Goal: Information Seeking & Learning: Learn about a topic

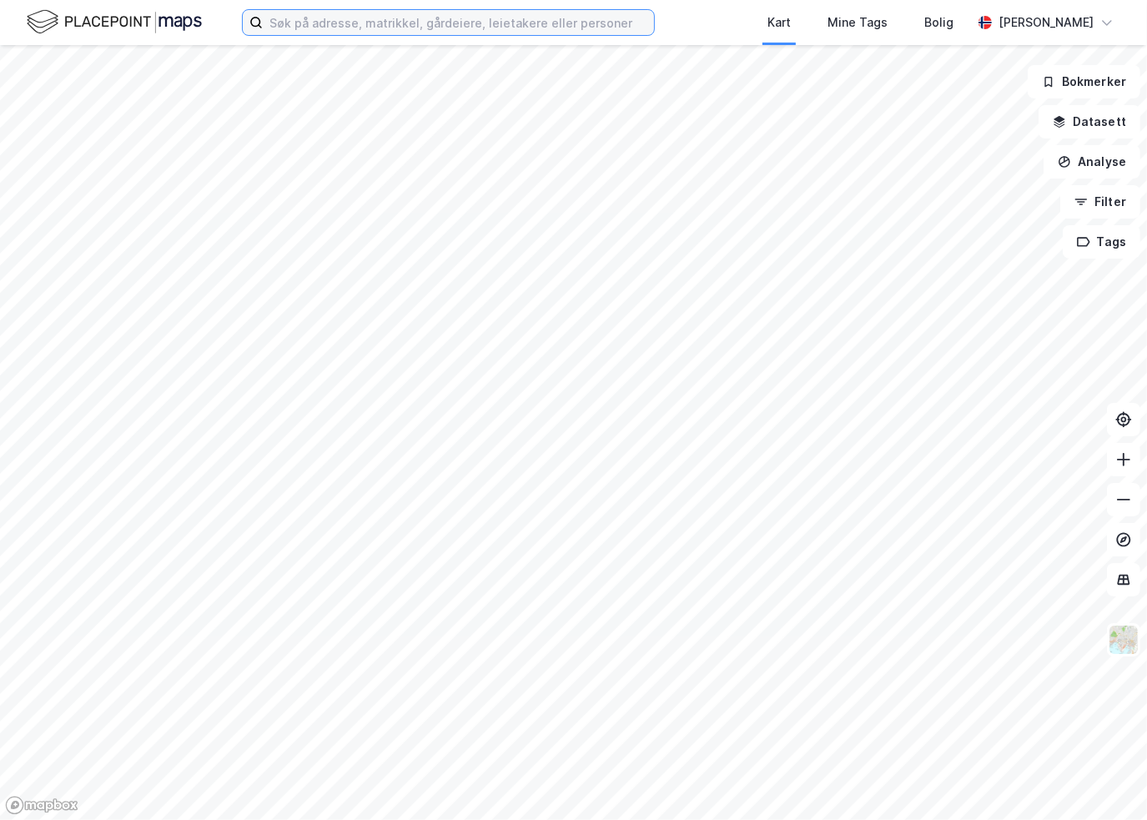
click at [445, 25] on input at bounding box center [458, 22] width 391 height 25
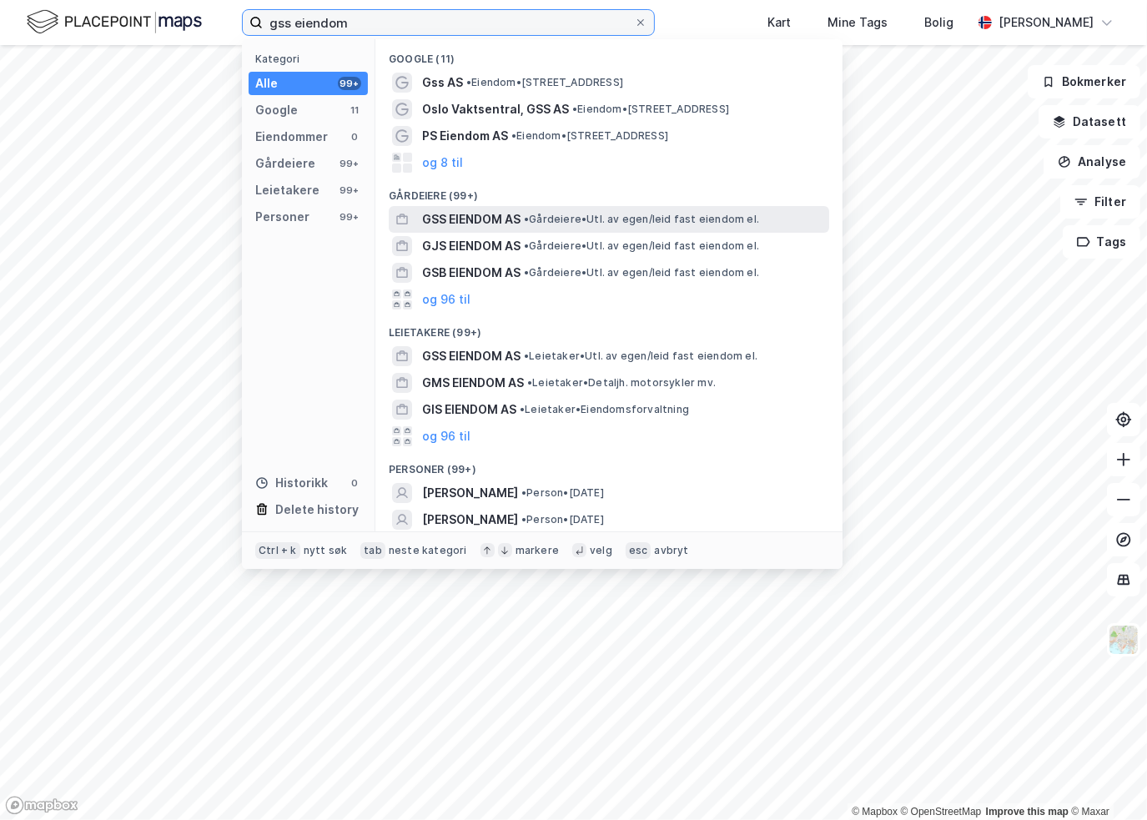
type input "gss eiendom"
click at [497, 224] on span "GSS EIENDOM AS" at bounding box center [471, 219] width 98 height 20
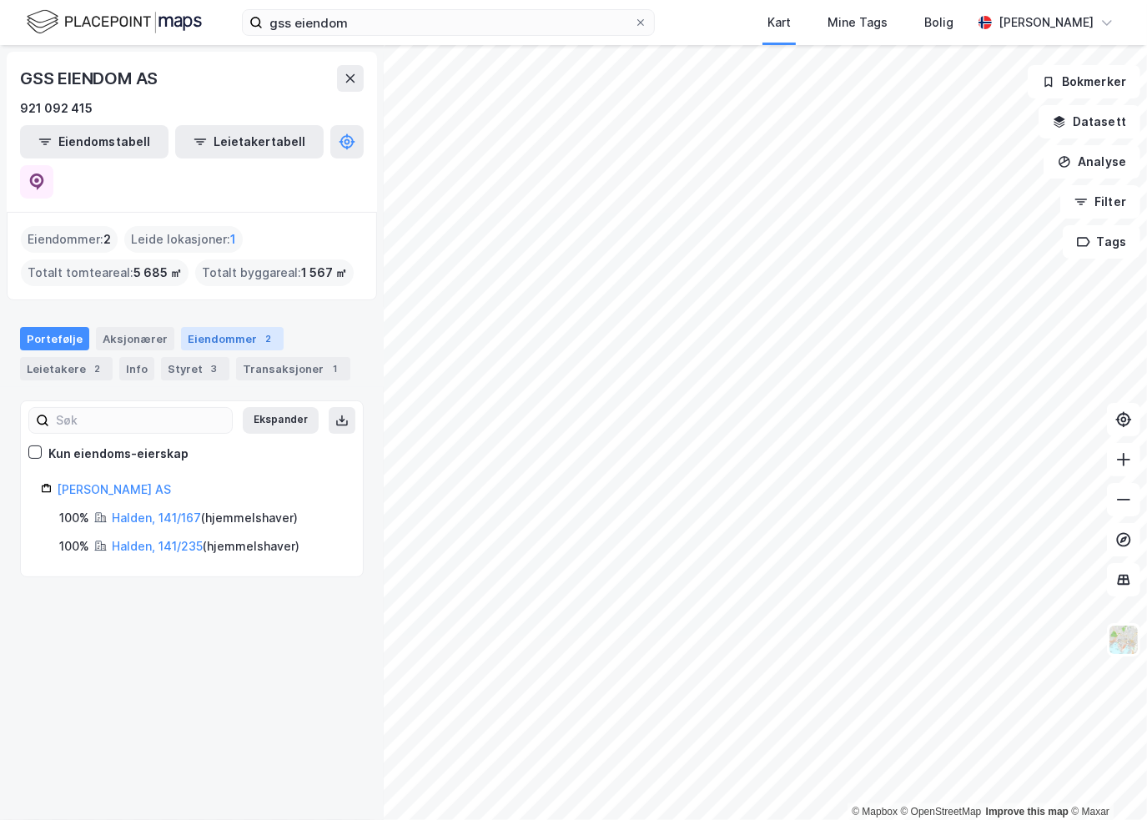
click at [220, 327] on div "Eiendommer 2" at bounding box center [232, 338] width 103 height 23
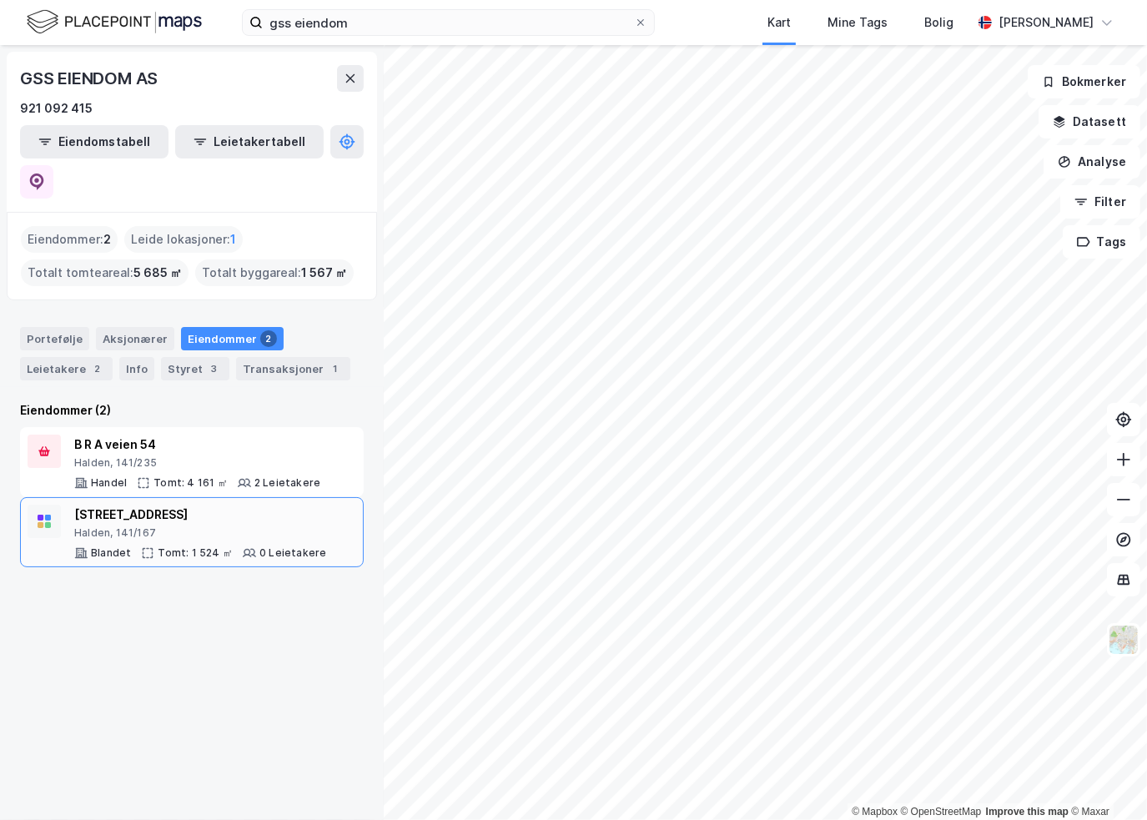
click at [214, 505] on div "[STREET_ADDRESS]" at bounding box center [200, 515] width 252 height 20
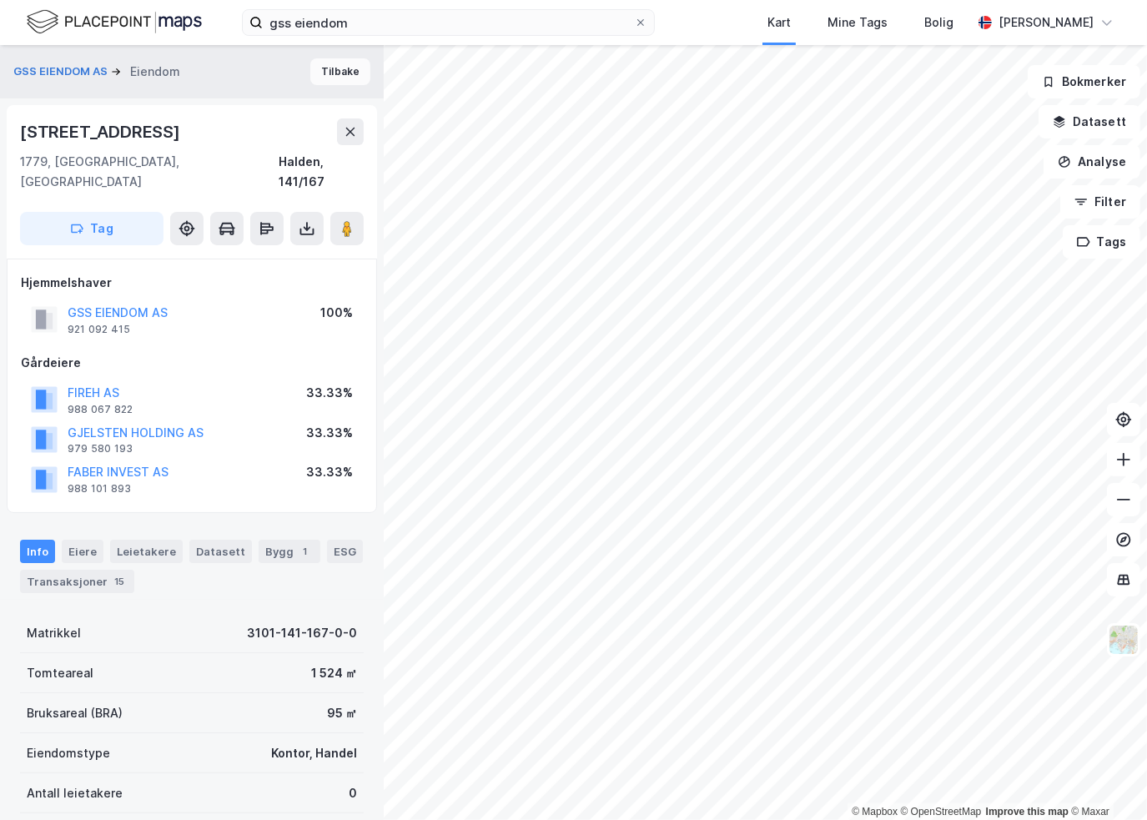
click at [337, 78] on button "Tilbake" at bounding box center [340, 71] width 60 height 27
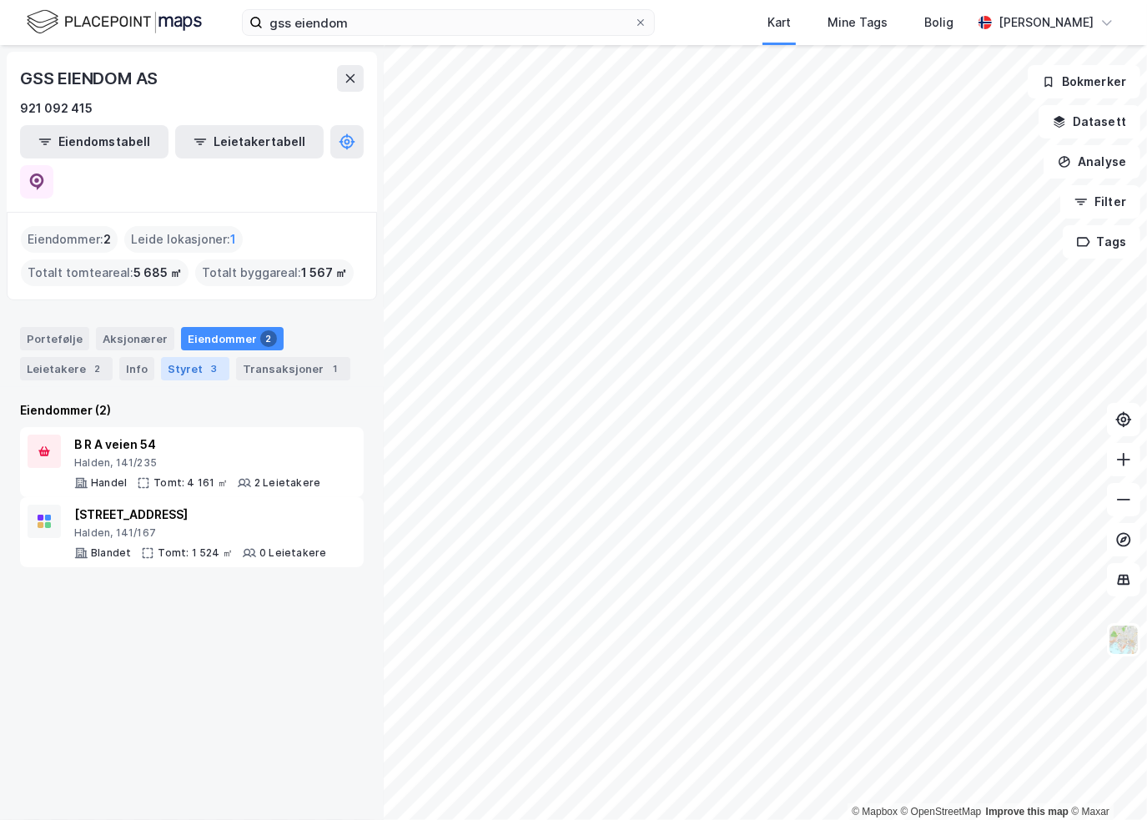
click at [189, 357] on div "Styret 3" at bounding box center [195, 368] width 68 height 23
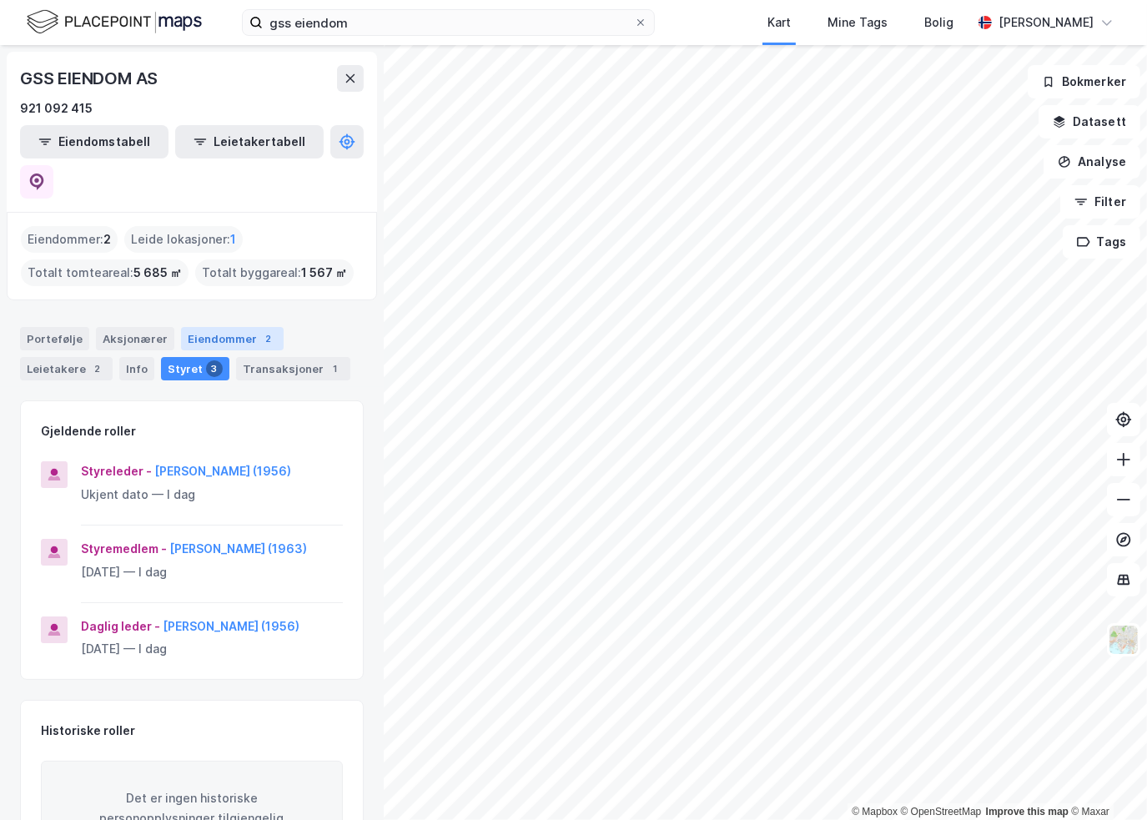
click at [214, 327] on div "Eiendommer 2" at bounding box center [232, 338] width 103 height 23
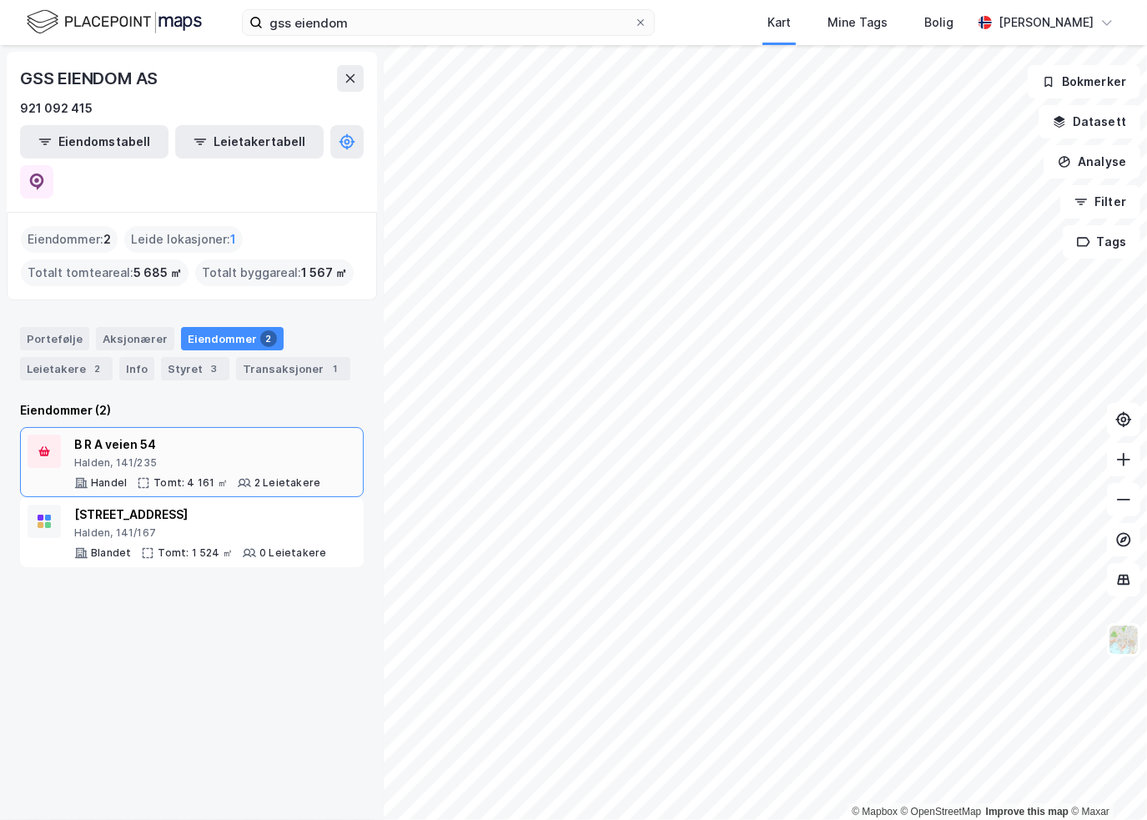
click at [147, 456] on div "Halden, 141/235" at bounding box center [197, 462] width 246 height 13
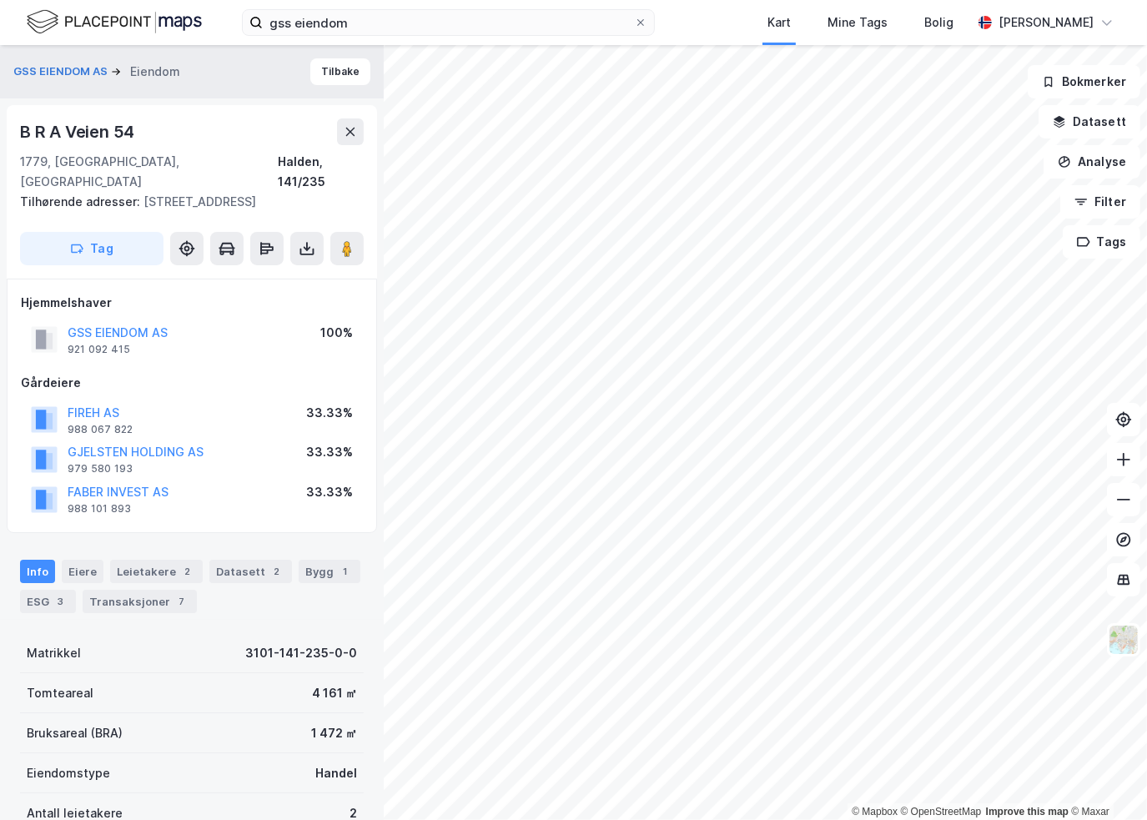
scroll to position [240, 0]
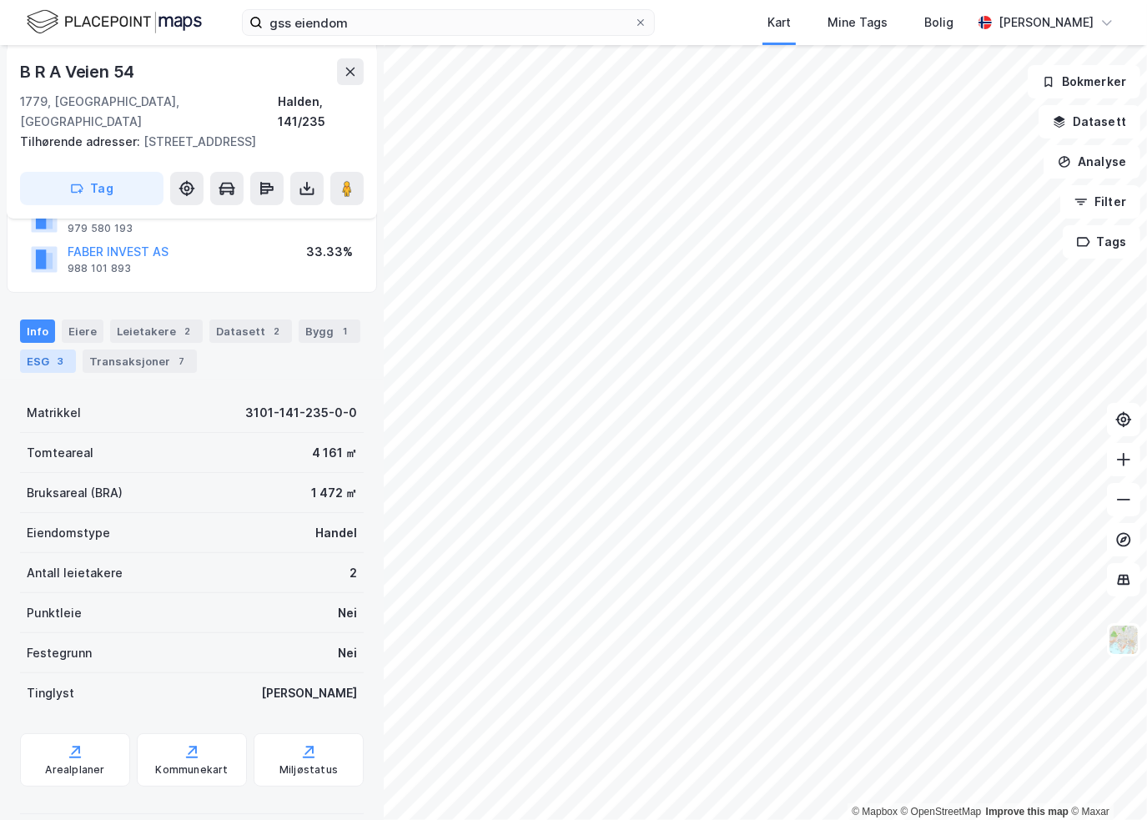
click at [21, 350] on div "ESG 3" at bounding box center [48, 361] width 56 height 23
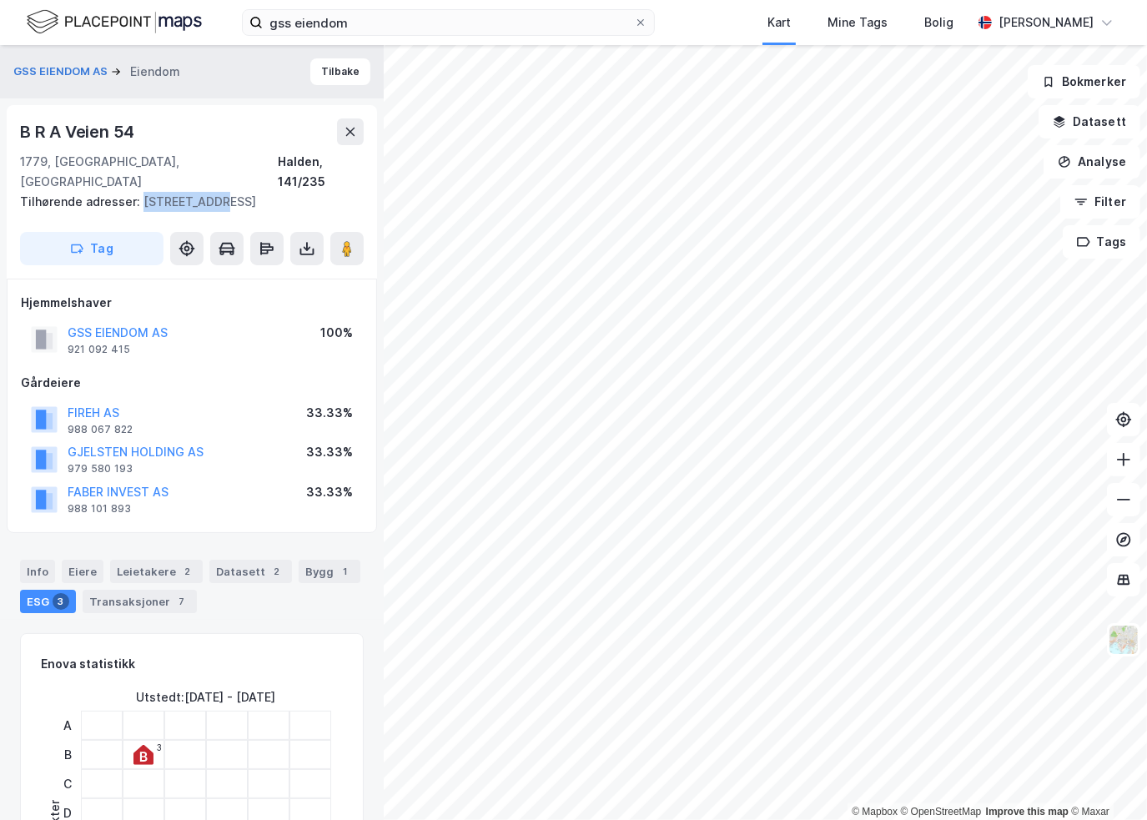
drag, startPoint x: 138, startPoint y: 177, endPoint x: 270, endPoint y: 179, distance: 132.7
click at [270, 192] on div "Tilhørende adresser: [STREET_ADDRESS]" at bounding box center [185, 202] width 330 height 20
copy div "[STREET_ADDRESS]"
click at [370, 20] on input "gss eiendom" at bounding box center [448, 22] width 371 height 25
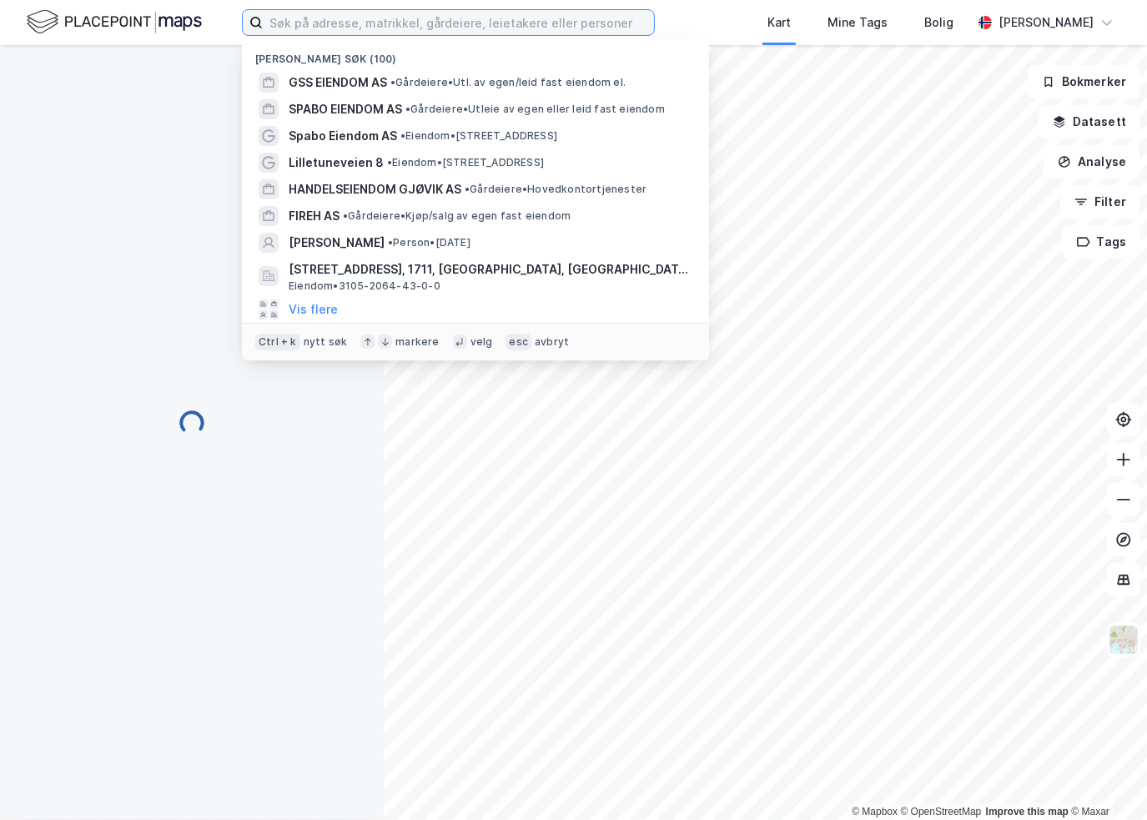
click at [387, 24] on input at bounding box center [458, 22] width 391 height 25
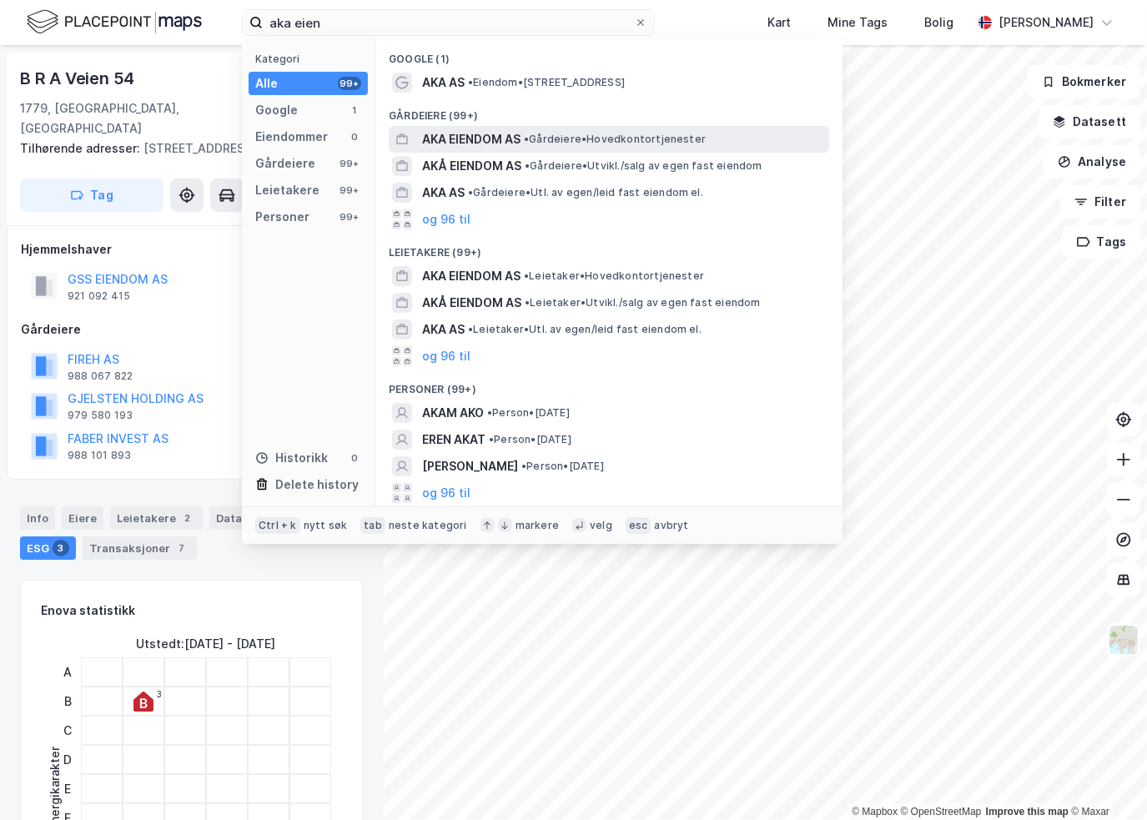
click at [498, 139] on span "AKA EIENDOM AS" at bounding box center [471, 139] width 98 height 20
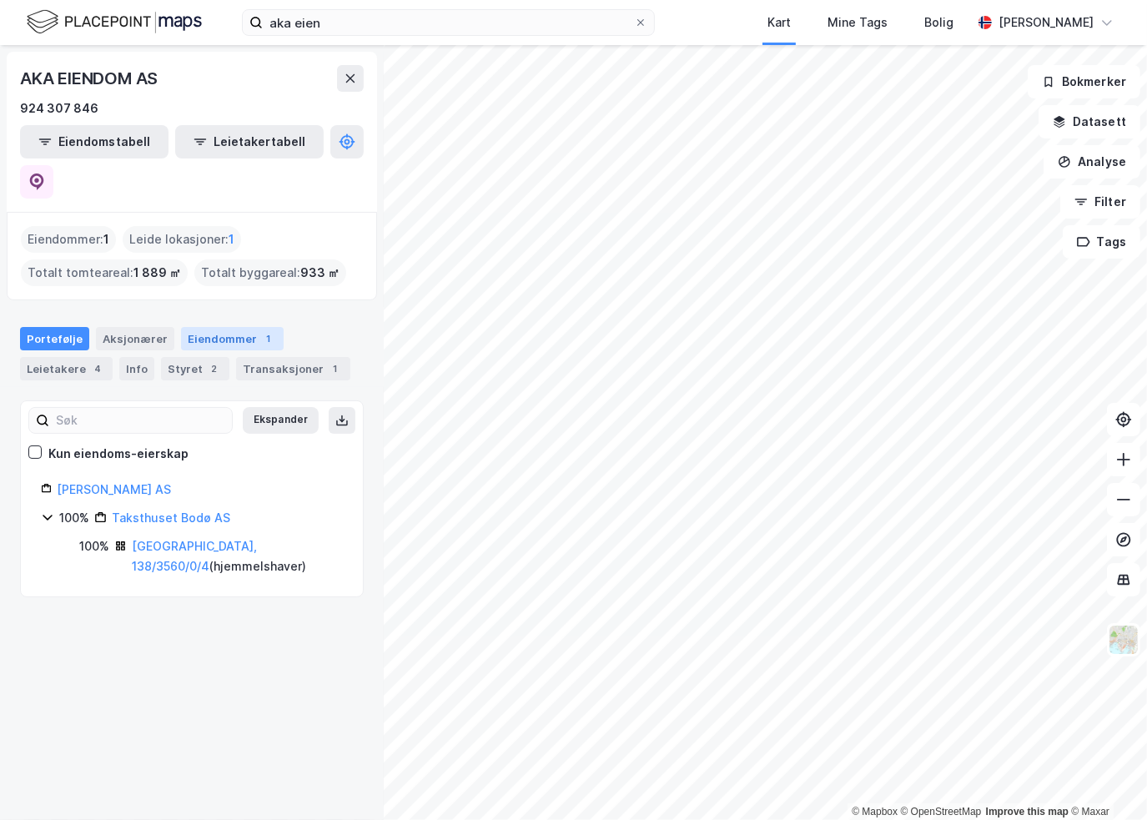
click at [221, 327] on div "Eiendommer 1" at bounding box center [232, 338] width 103 height 23
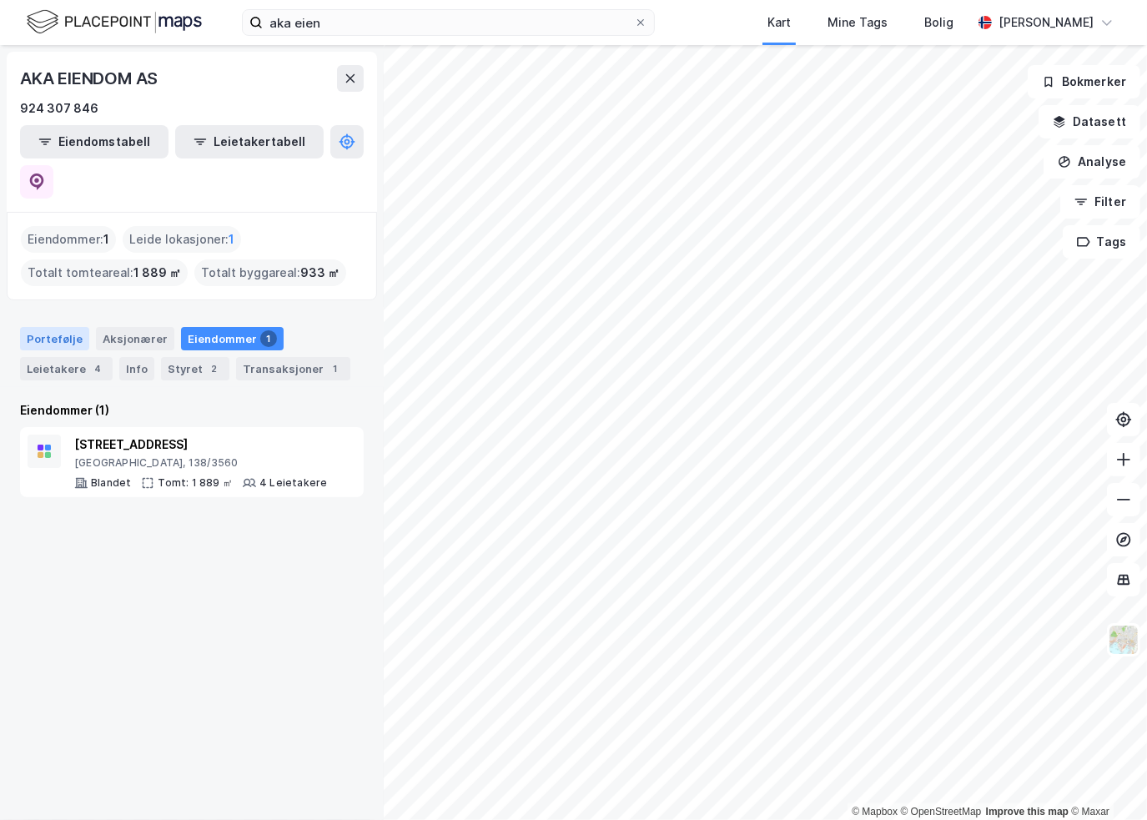
click at [82, 327] on div "Portefølje" at bounding box center [54, 338] width 69 height 23
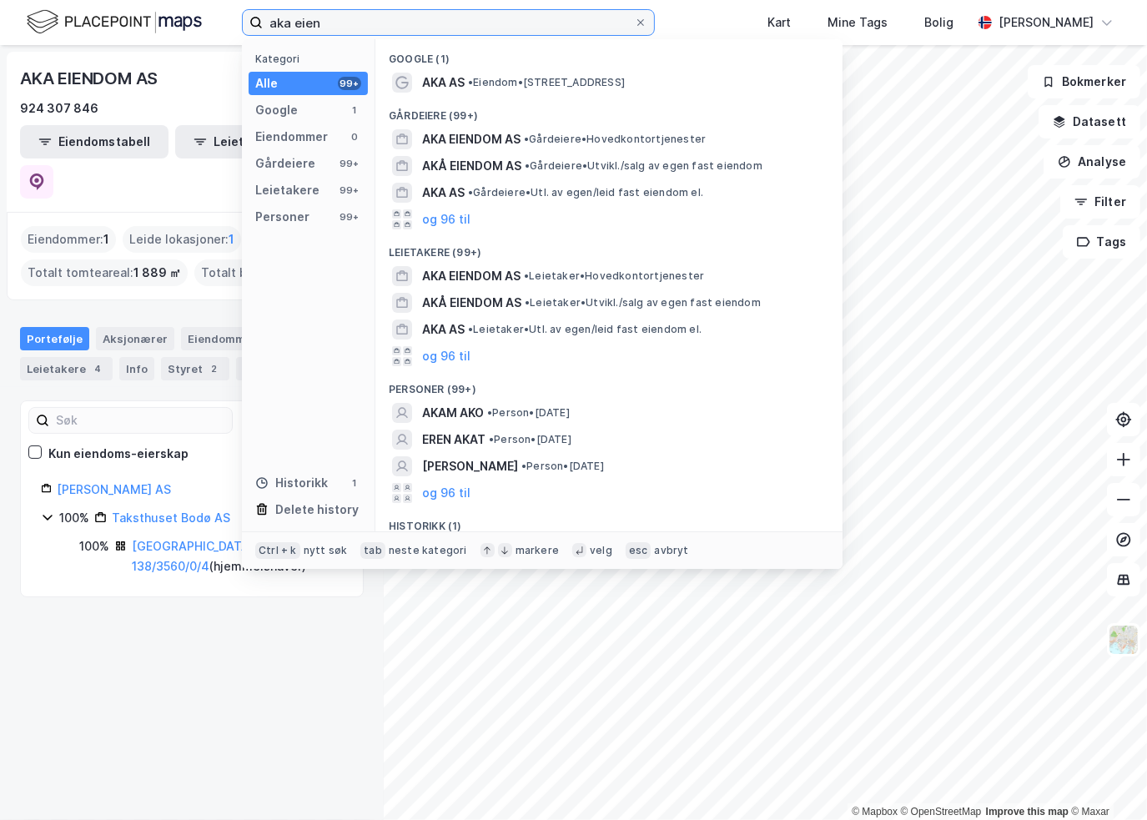
click at [397, 24] on input "aka eien" at bounding box center [448, 22] width 371 height 25
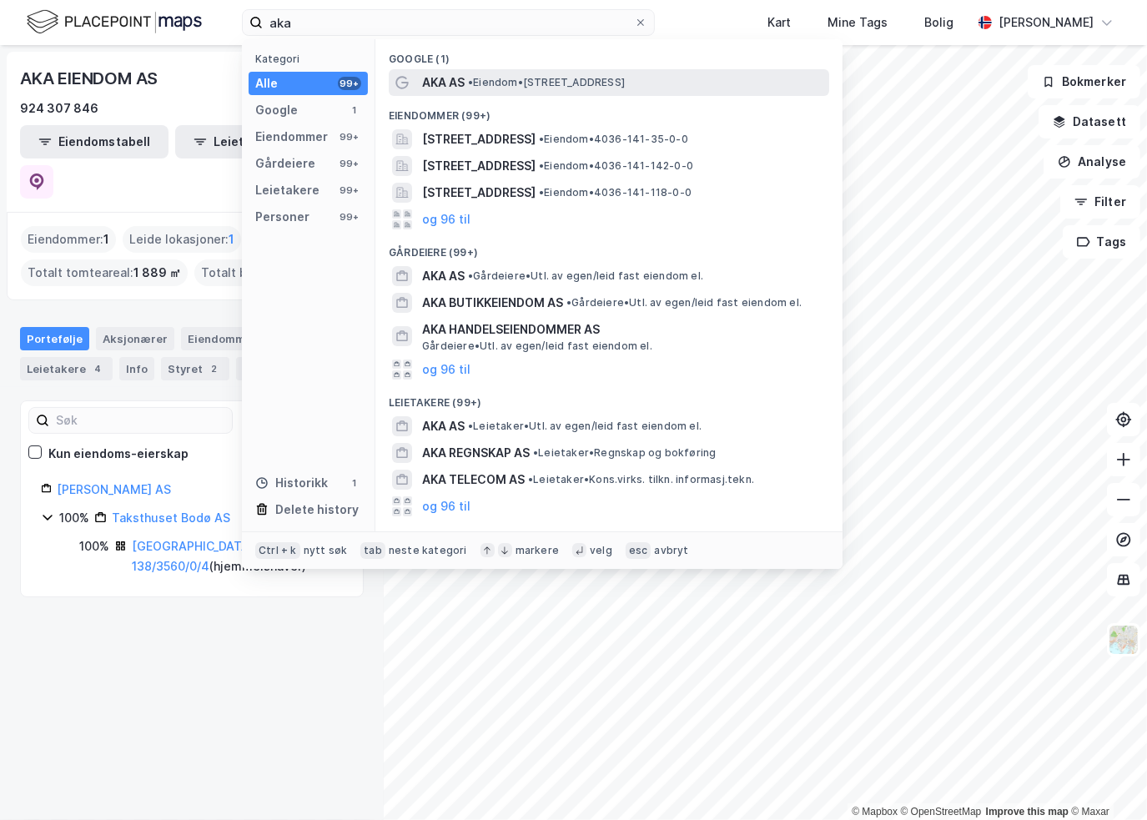
click at [464, 81] on span "AKA AS" at bounding box center [443, 83] width 43 height 20
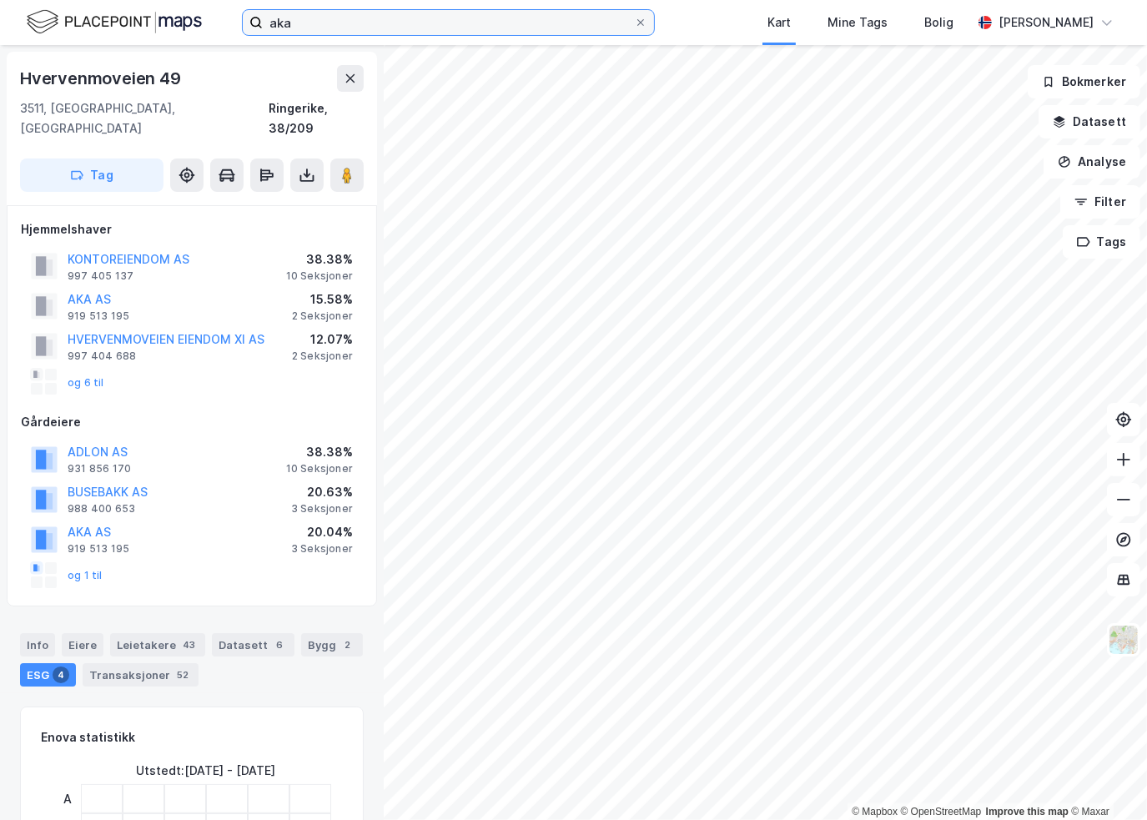
click at [307, 17] on input "aka" at bounding box center [448, 22] width 371 height 25
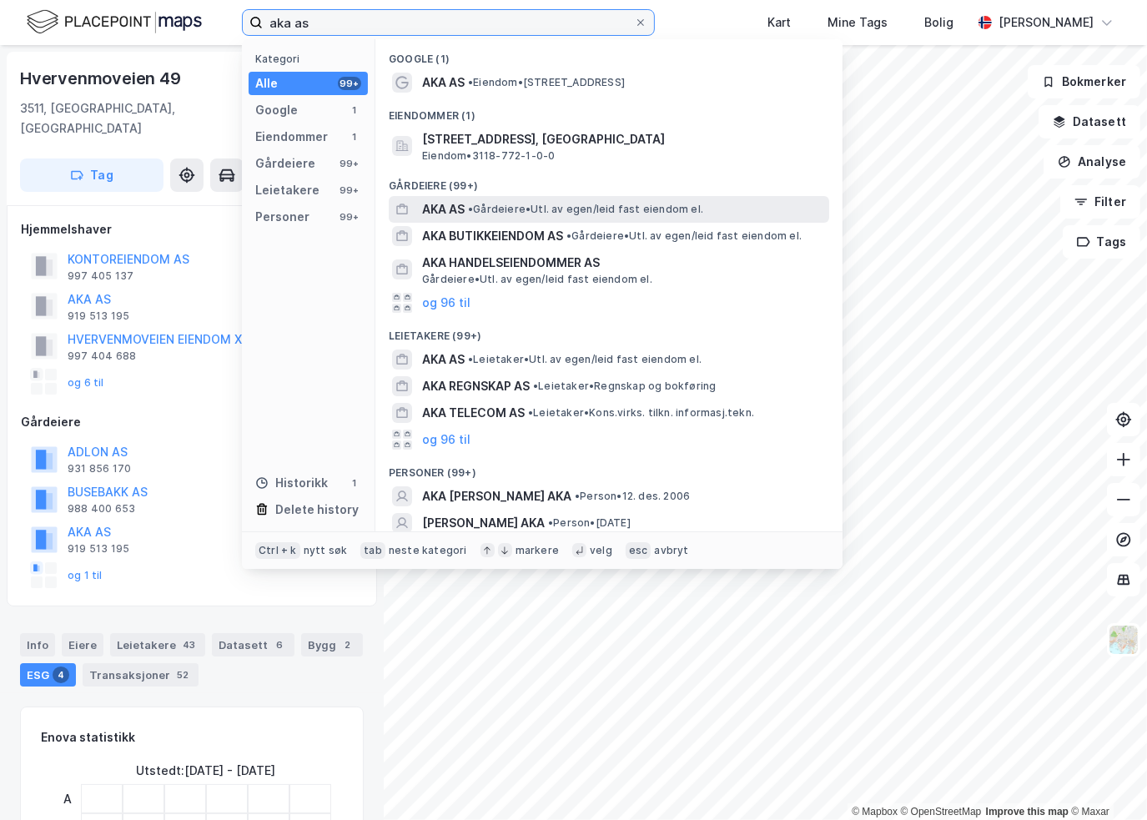
type input "aka as"
click at [486, 210] on span "• Gårdeiere • Utl. av egen/leid fast eiendom el." at bounding box center [585, 209] width 235 height 13
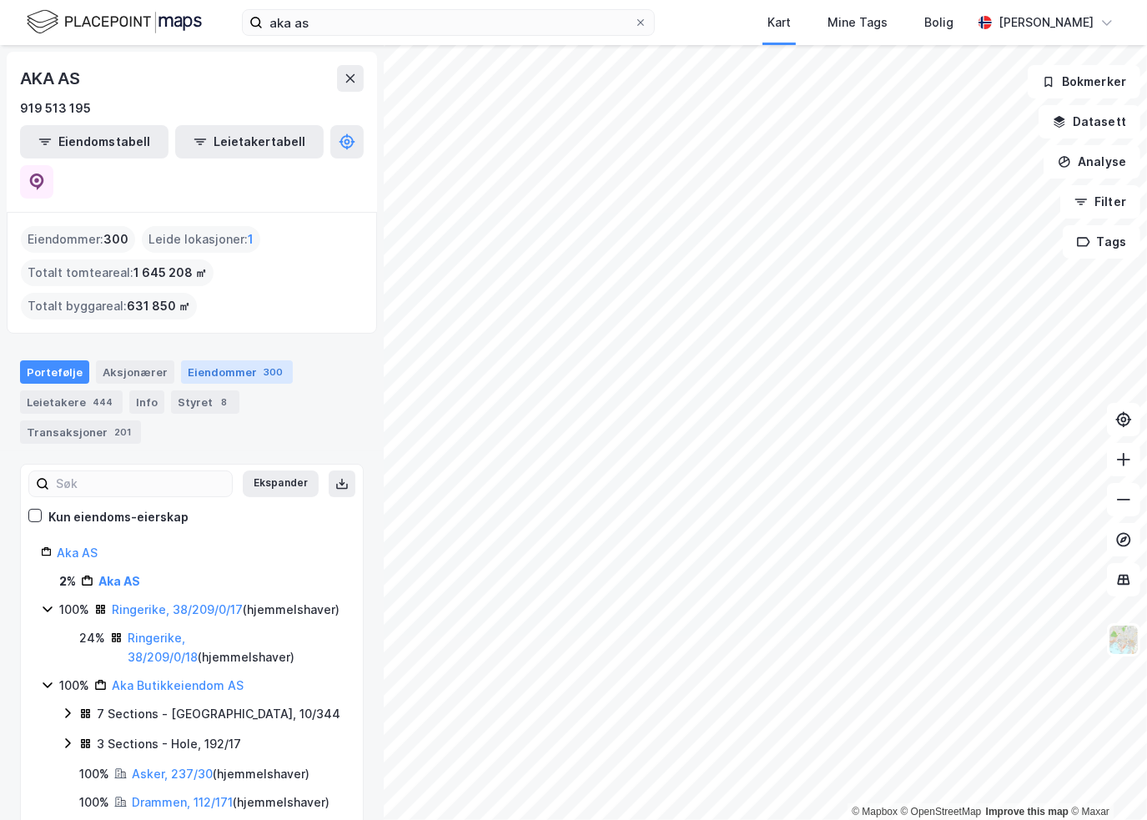
click at [223, 361] on div "Eiendommer 300" at bounding box center [237, 372] width 112 height 23
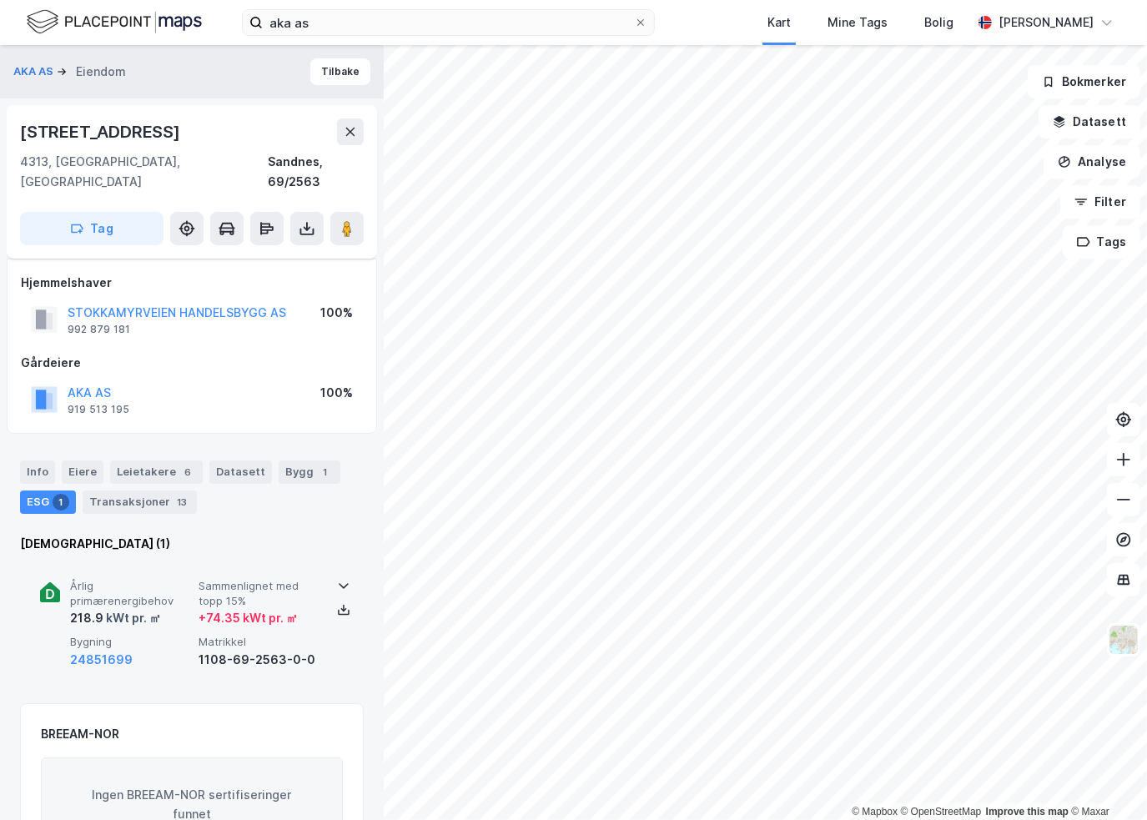
scroll to position [83, 0]
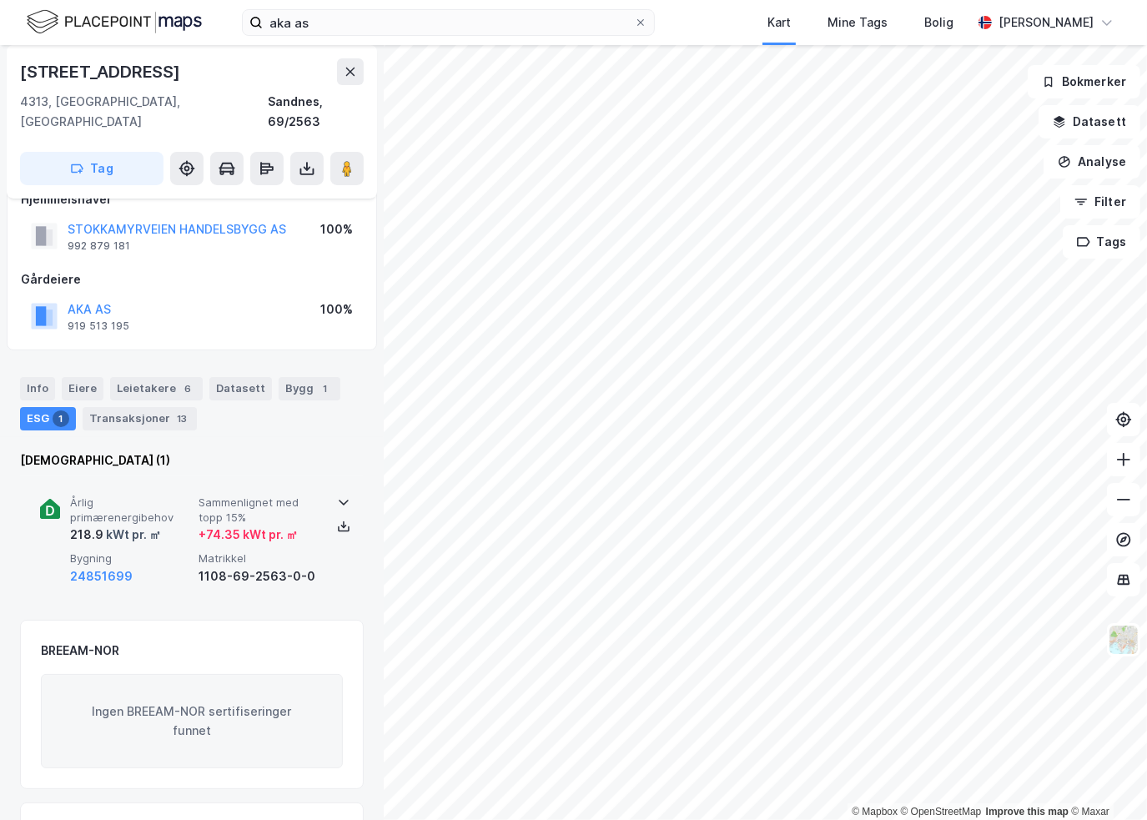
click at [337, 496] on icon at bounding box center [343, 502] width 13 height 13
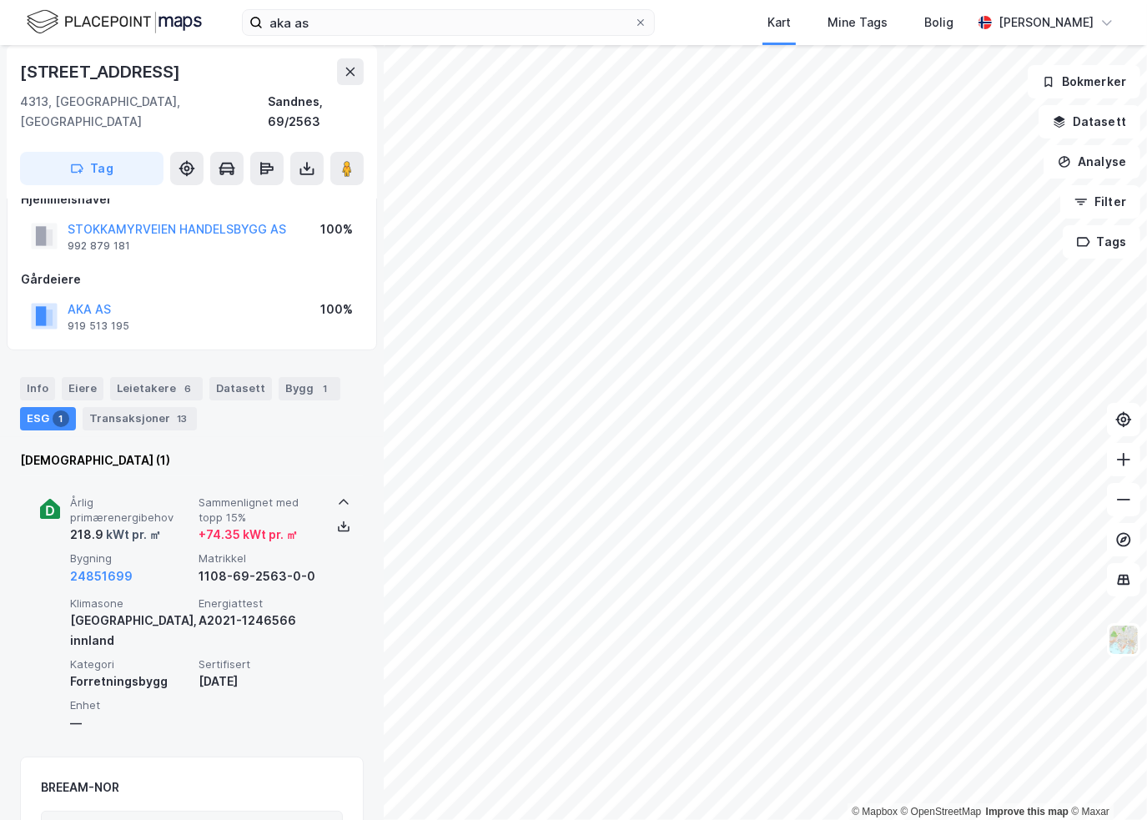
scroll to position [0, 0]
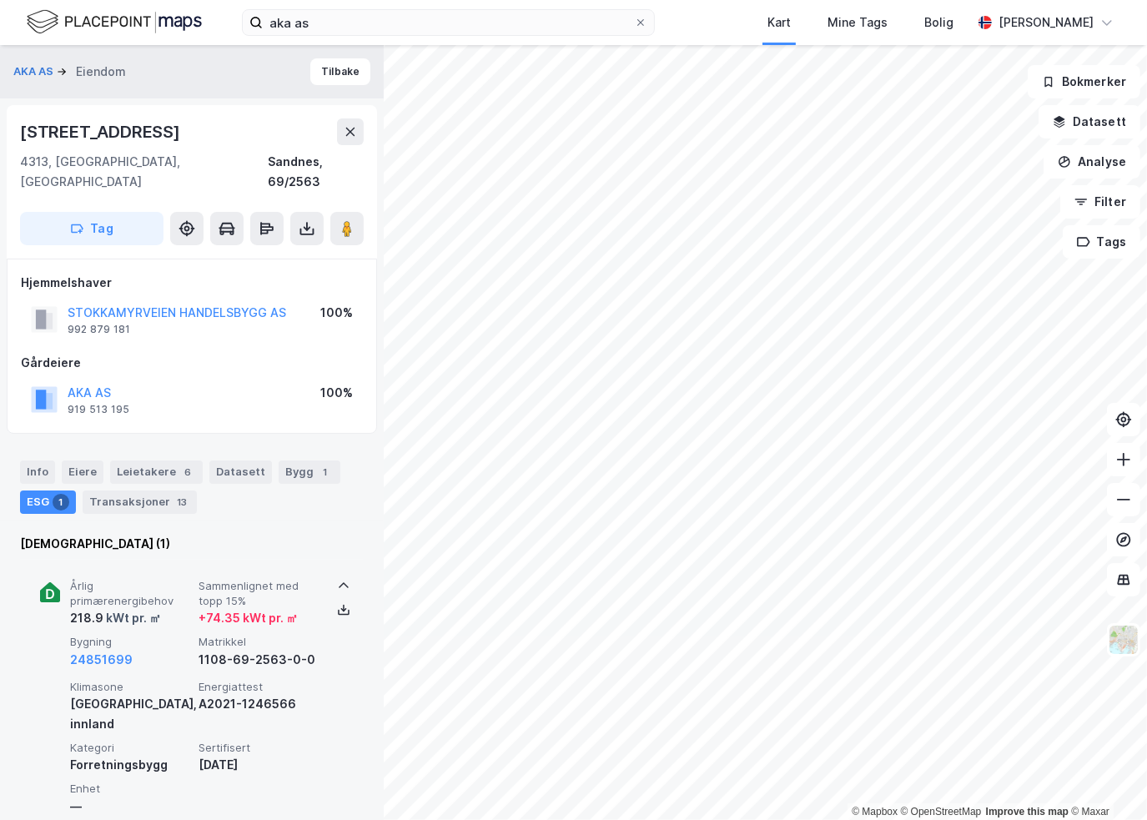
click at [60, 582] on div "Årlig primærenergibehov 218.9 kWt pr. ㎡ Sammenlignet med topp 15% + 74.35 kWt p…" at bounding box center [192, 693] width 304 height 266
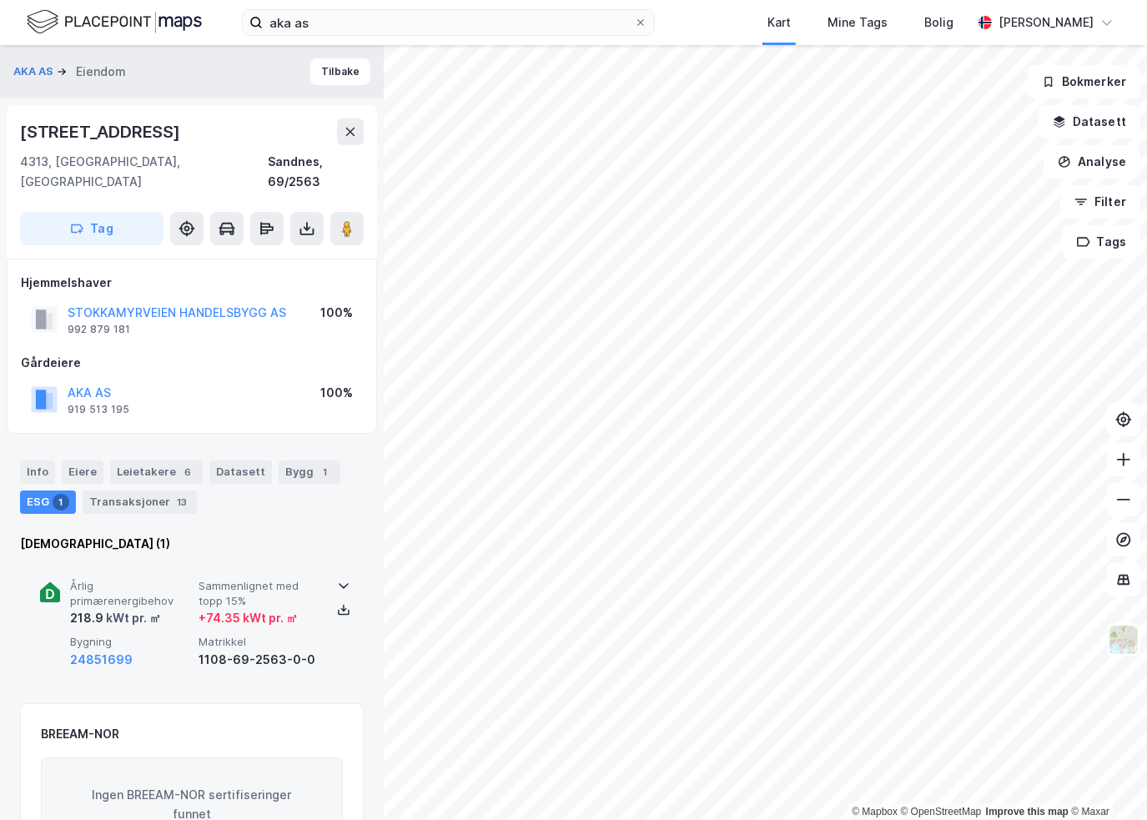
scroll to position [83, 0]
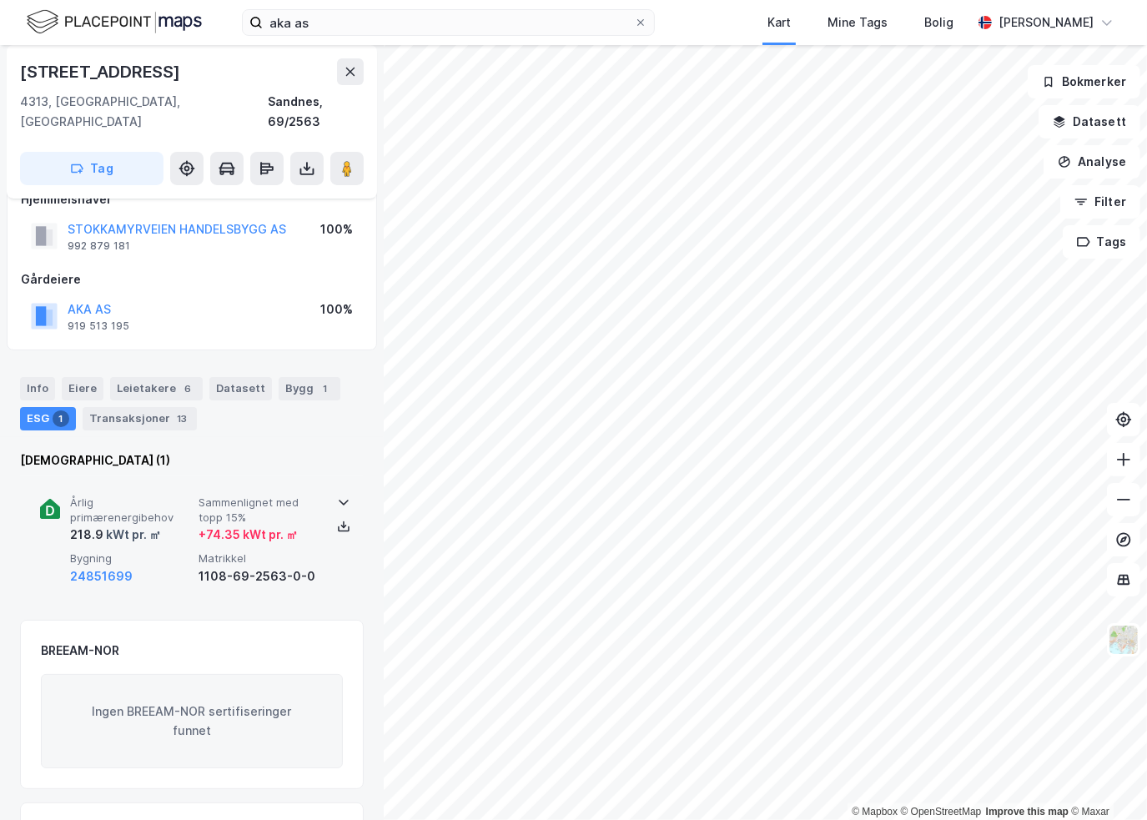
click at [95, 525] on div "218.9 kWt pr. ㎡" at bounding box center [115, 535] width 91 height 20
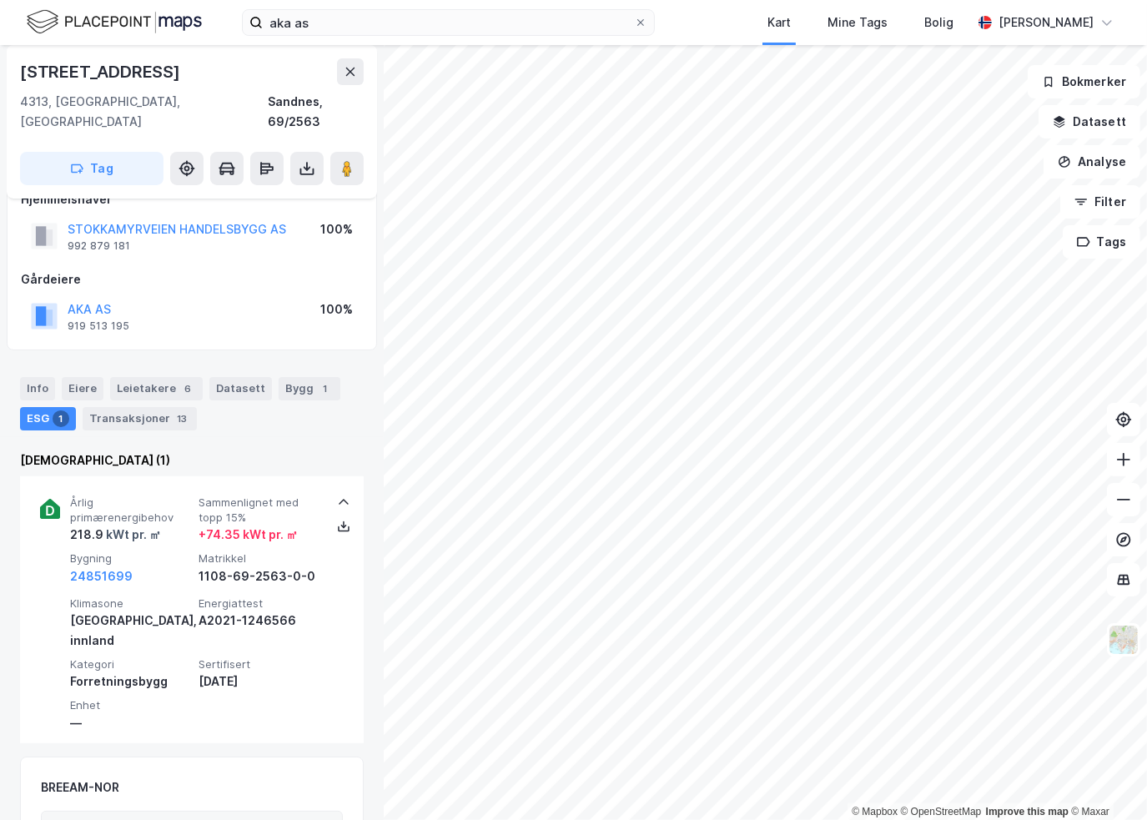
click at [57, 411] on div "1" at bounding box center [61, 419] width 17 height 17
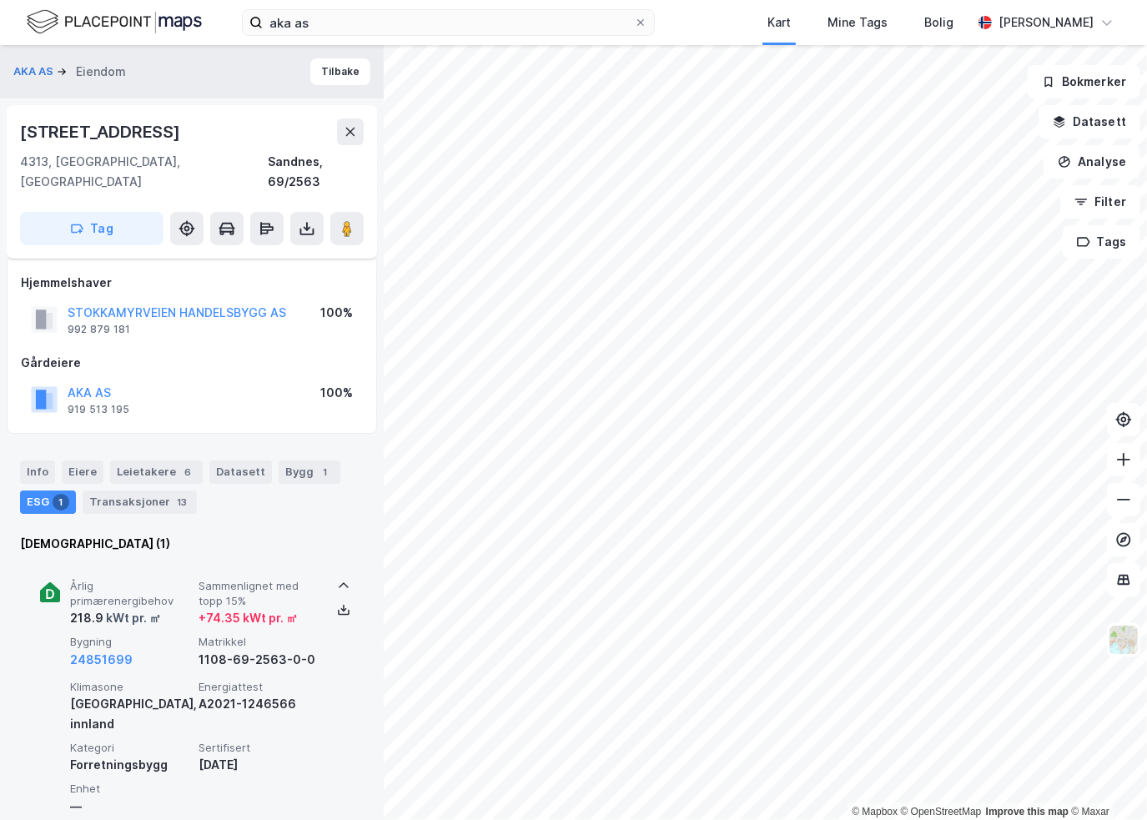
scroll to position [167, 0]
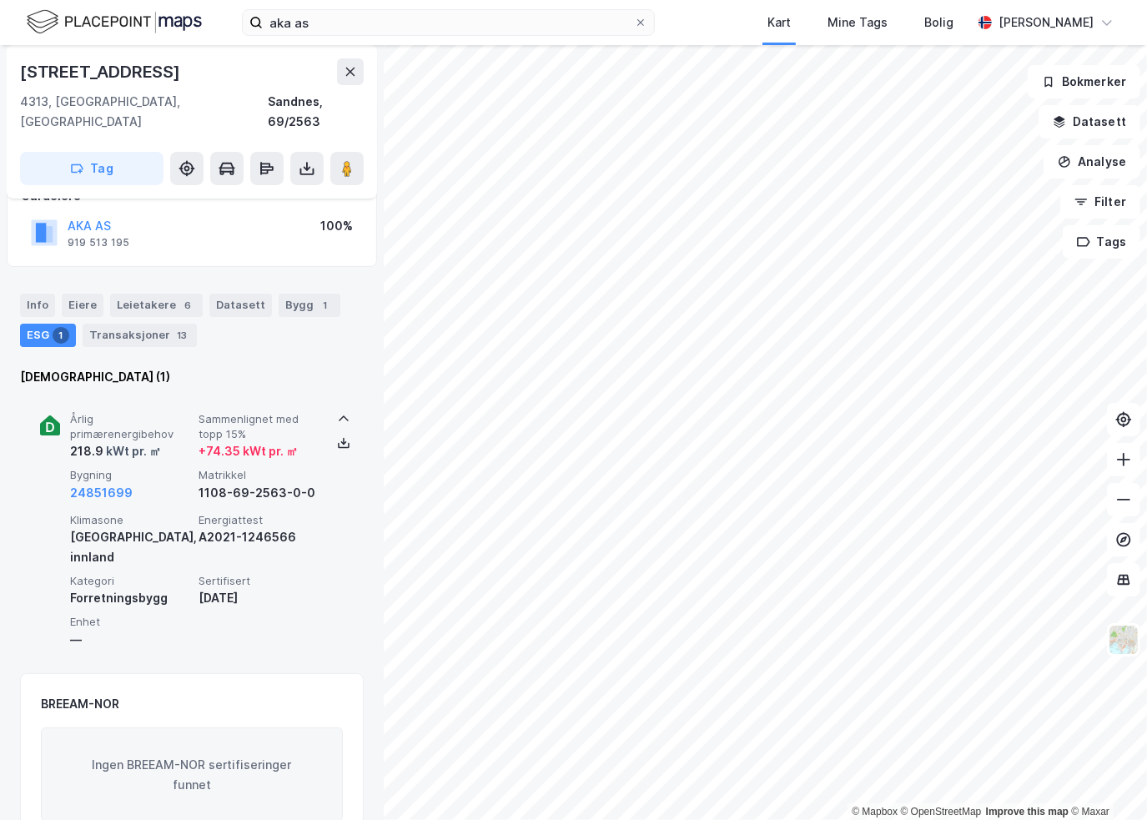
click at [54, 416] on icon at bounding box center [50, 426] width 20 height 20
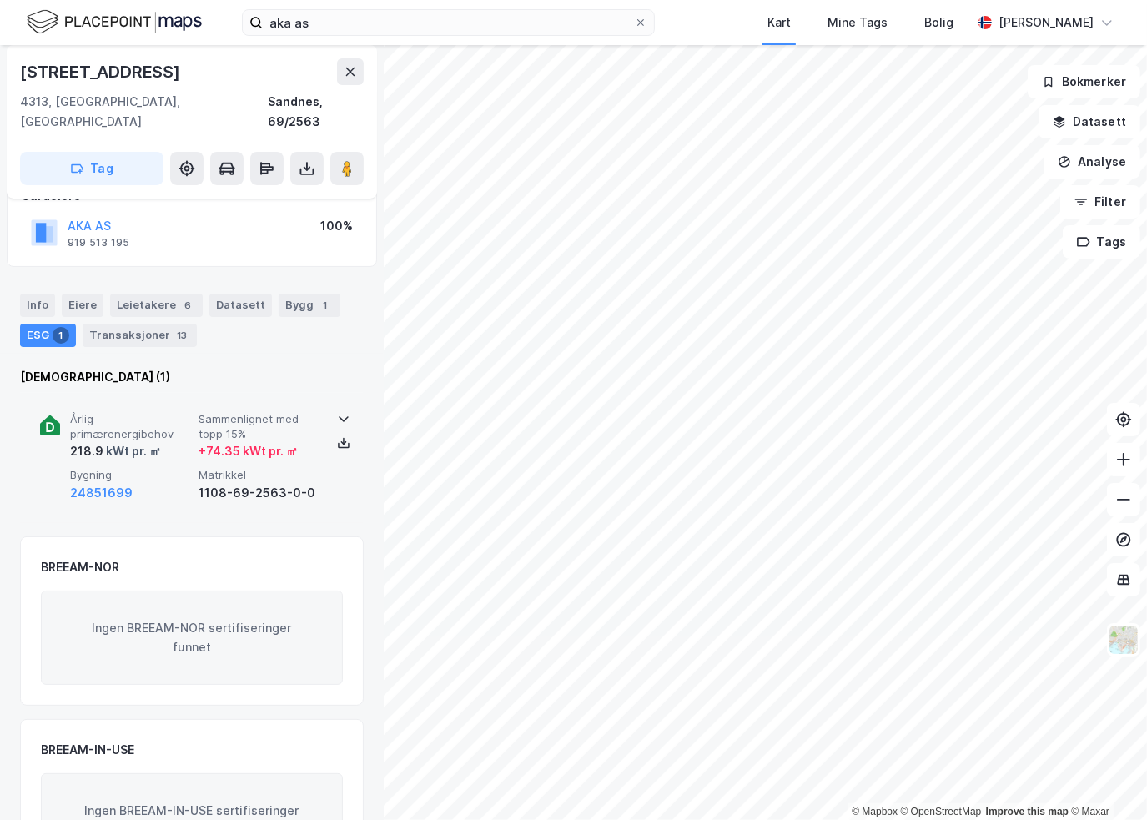
click at [165, 441] on div "218.9 kWt pr. ㎡" at bounding box center [131, 451] width 122 height 20
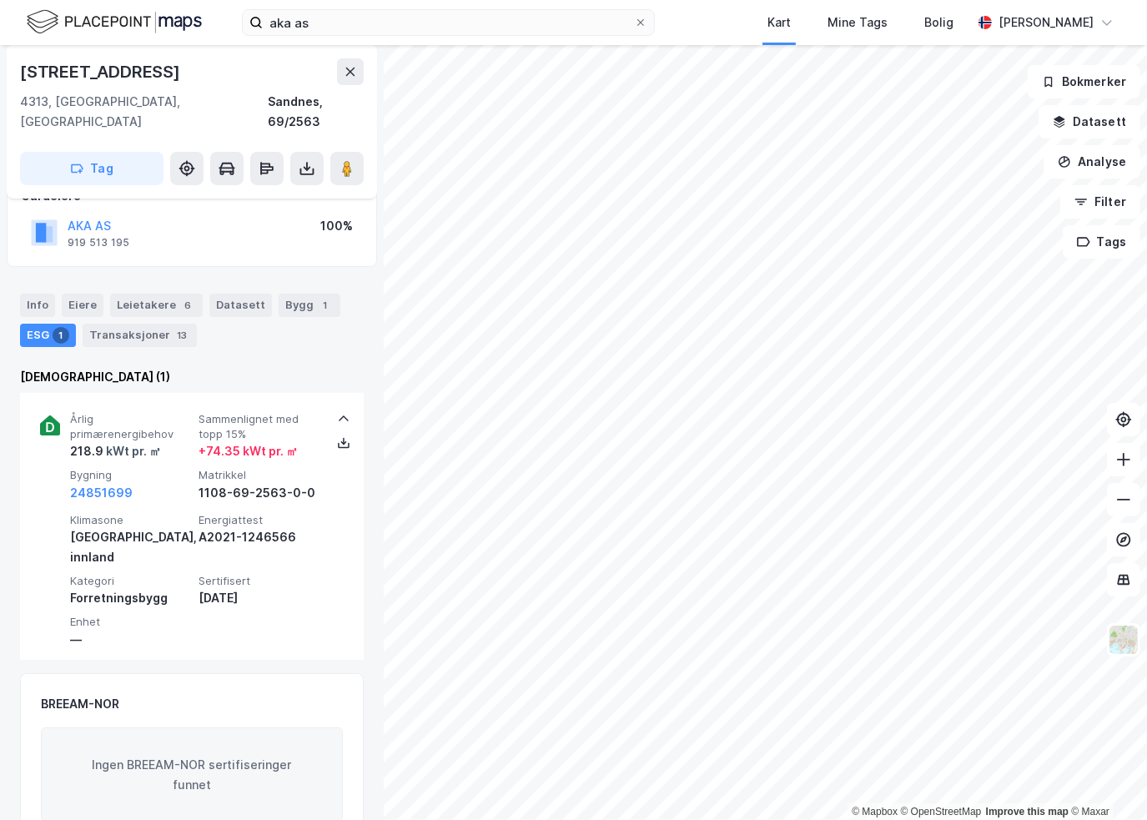
scroll to position [0, 0]
